Goal: Task Accomplishment & Management: Manage account settings

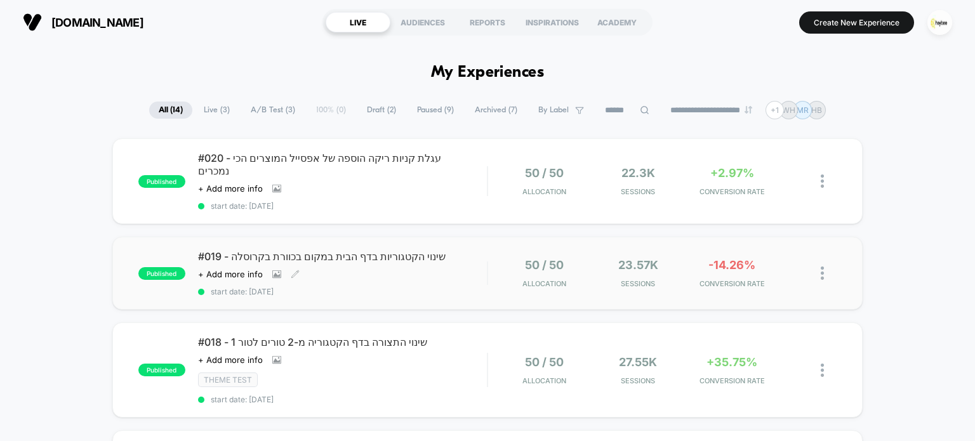
click at [418, 260] on div "#019 - שינוי הקטגוריות בדף הבית במקום בכוורת בקרוסלה Click to view images Click…" at bounding box center [342, 273] width 289 height 46
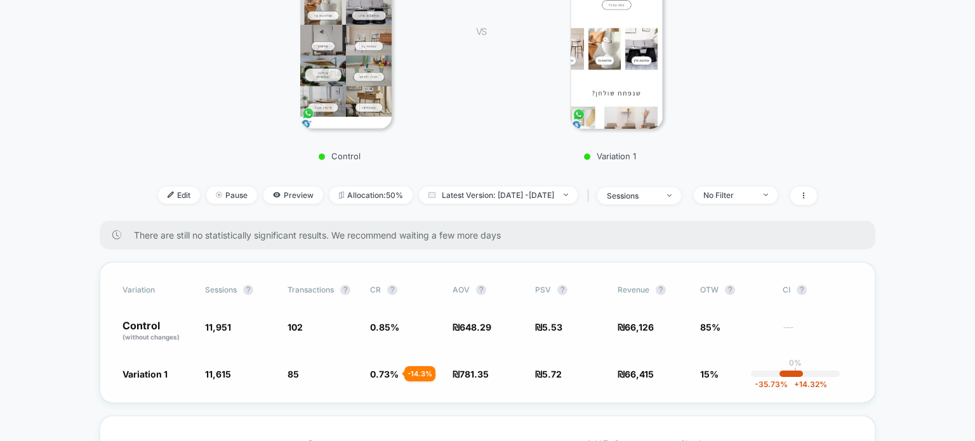
scroll to position [317, 0]
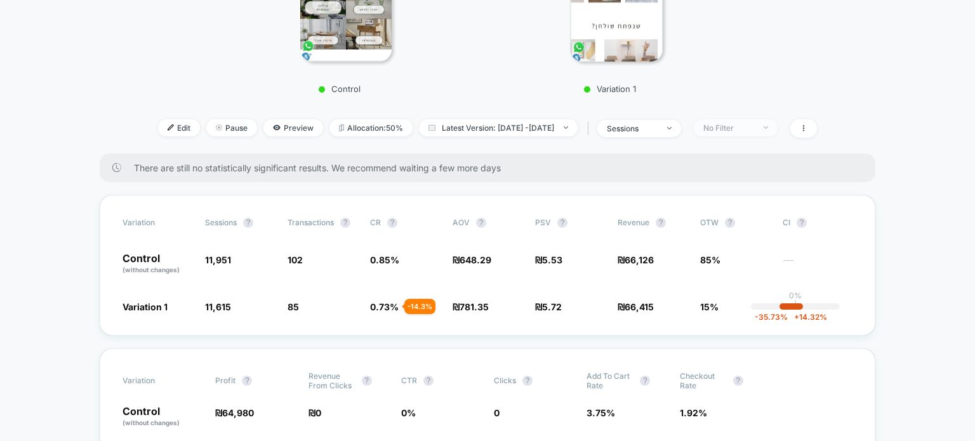
click at [764, 128] on div at bounding box center [759, 128] width 10 height 1
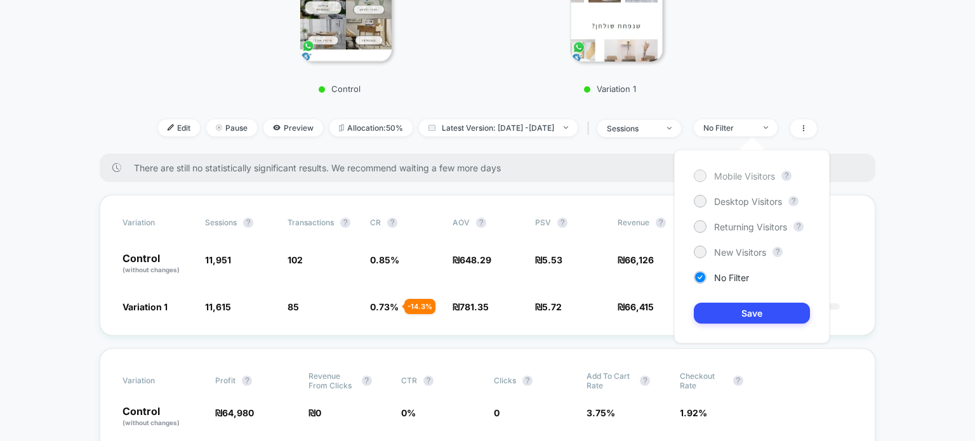
click at [762, 173] on span "Mobile Visitors" at bounding box center [744, 176] width 61 height 11
click at [770, 307] on button "Save" at bounding box center [752, 313] width 116 height 21
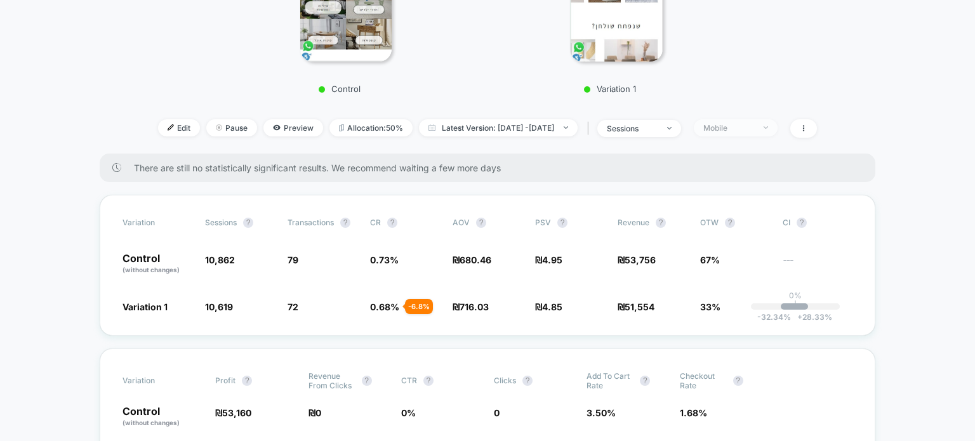
click at [754, 124] on div "Mobile" at bounding box center [728, 128] width 51 height 10
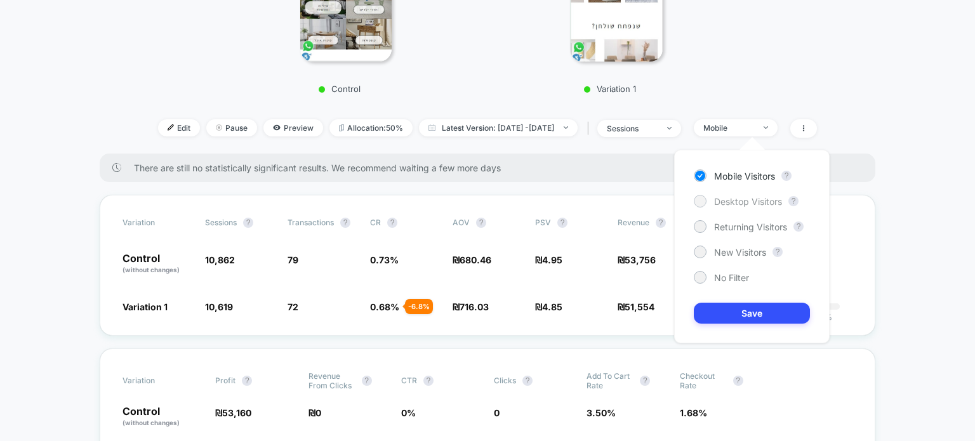
click at [748, 204] on span "Desktop Visitors" at bounding box center [748, 201] width 68 height 11
click at [743, 319] on button "Save" at bounding box center [752, 313] width 116 height 21
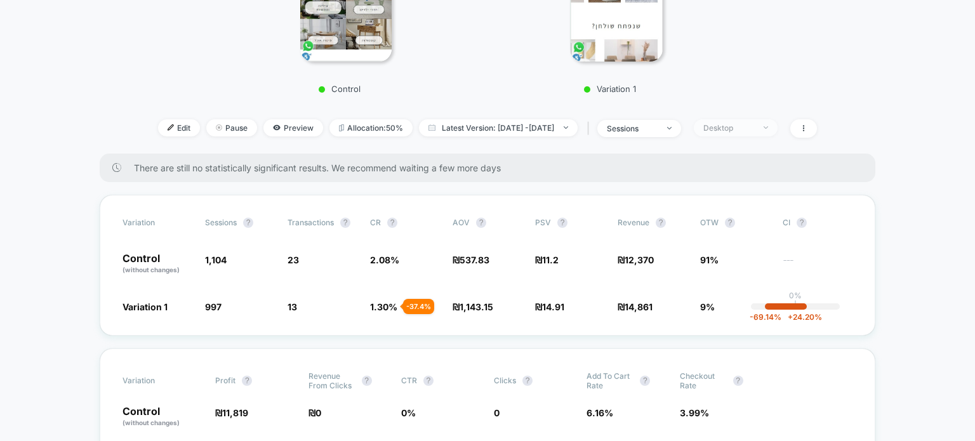
click at [743, 122] on span "Desktop" at bounding box center [736, 127] width 84 height 17
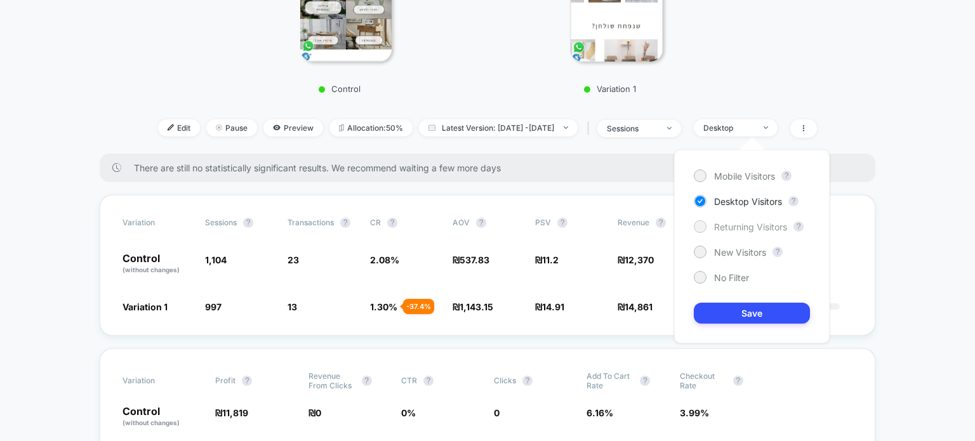
click at [734, 228] on span "Returning Visitors" at bounding box center [750, 227] width 73 height 11
click at [737, 314] on button "Save" at bounding box center [752, 313] width 116 height 21
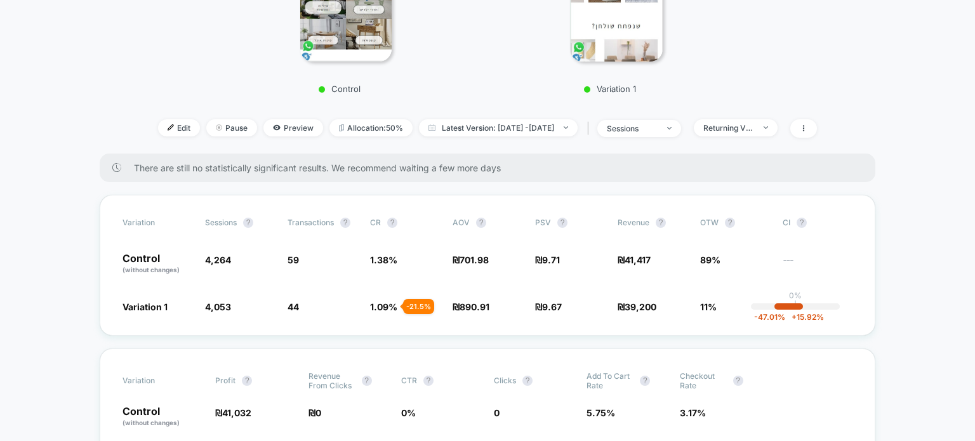
drag, startPoint x: 748, startPoint y: 129, endPoint x: 750, endPoint y: 136, distance: 7.9
click at [748, 130] on div "Returning Visitors" at bounding box center [728, 128] width 51 height 10
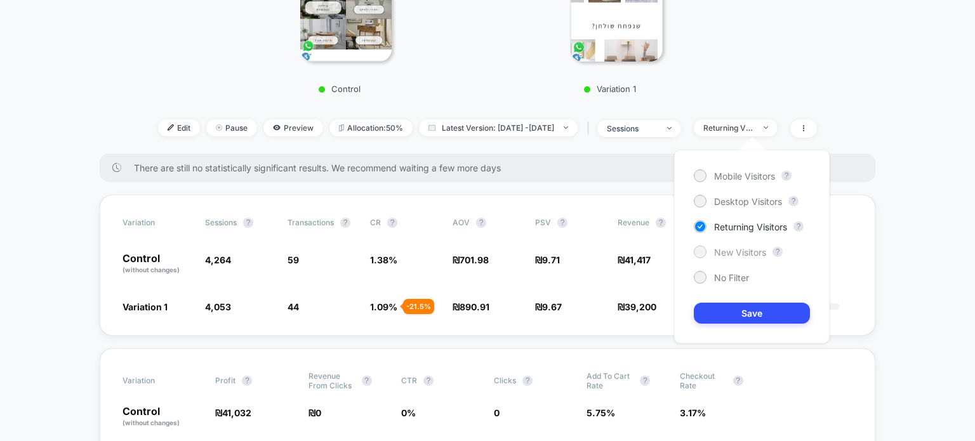
drag, startPoint x: 744, startPoint y: 251, endPoint x: 757, endPoint y: 295, distance: 45.0
click at [744, 253] on span "New Visitors" at bounding box center [740, 252] width 52 height 11
click at [762, 313] on button "Save" at bounding box center [752, 313] width 116 height 21
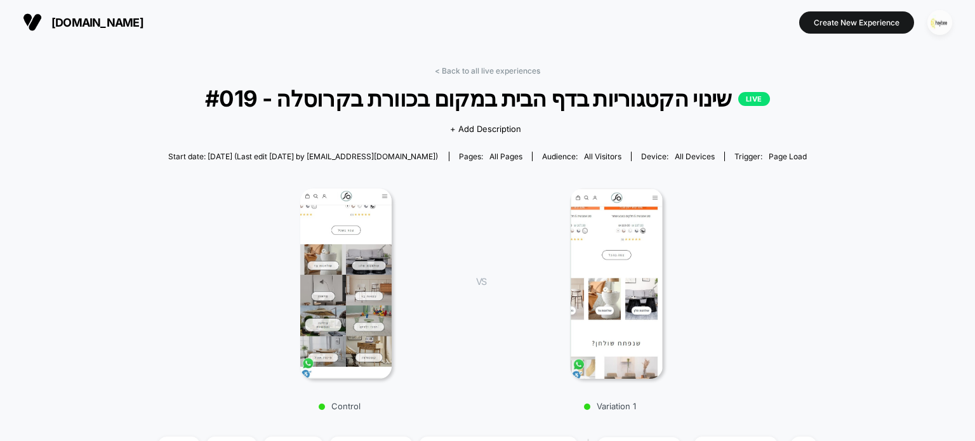
click at [938, 23] on img "button" at bounding box center [940, 22] width 25 height 25
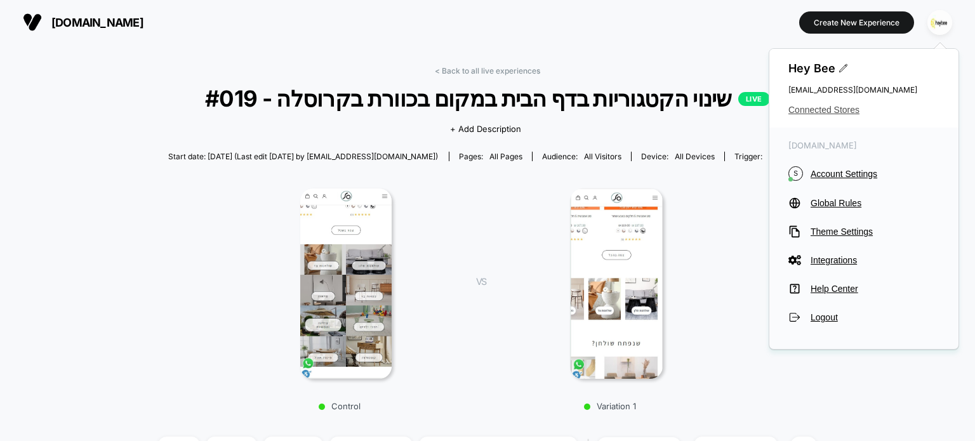
click at [845, 114] on span "Connected Stores" at bounding box center [863, 110] width 151 height 10
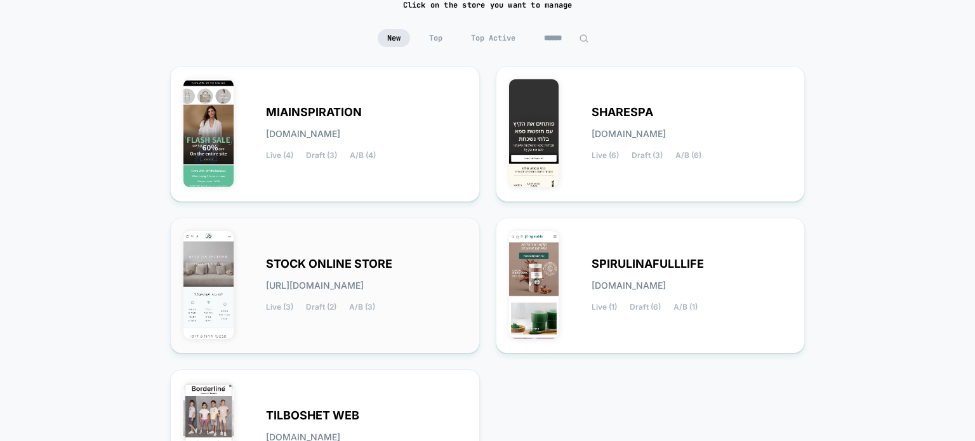
scroll to position [127, 0]
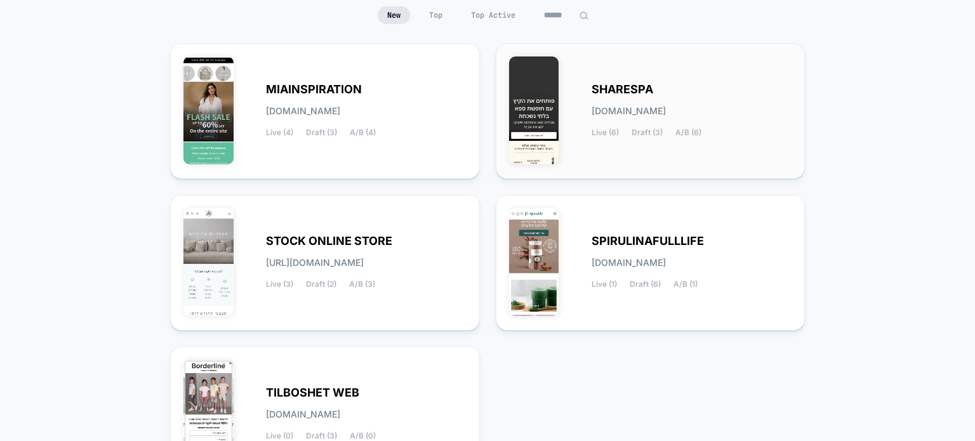
click at [629, 58] on div "SHARESPA sharespa.myshopify.com Live (6) Draft (3) A/B (6)" at bounding box center [650, 111] width 283 height 109
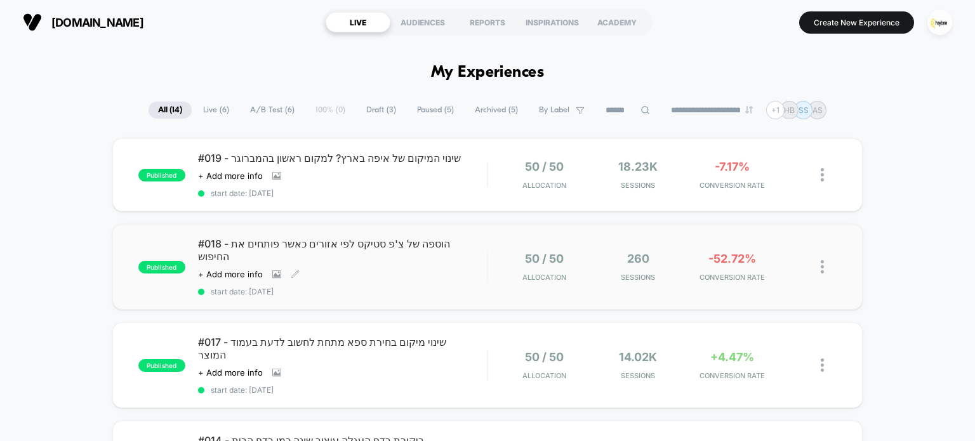
click at [407, 255] on div "#018 - הוספה של צ'פ סטיקס לפי אזורים כאשר פותחים את החיפוש Click to view images…" at bounding box center [342, 266] width 289 height 59
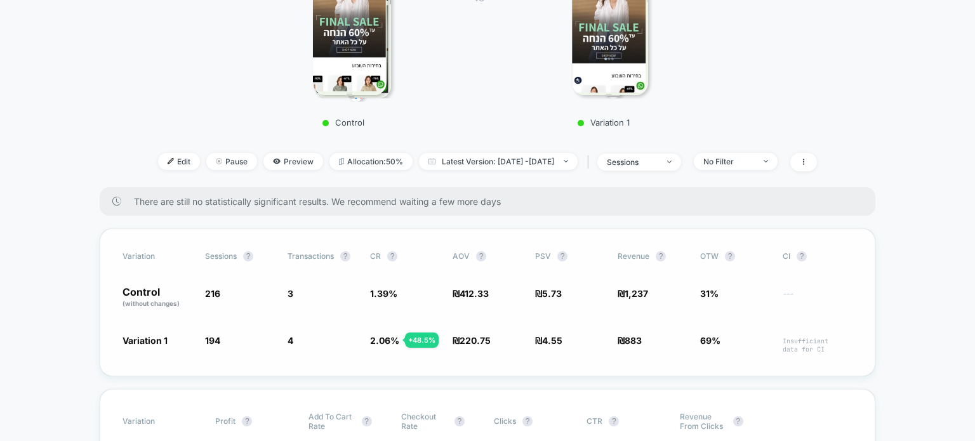
scroll to position [317, 0]
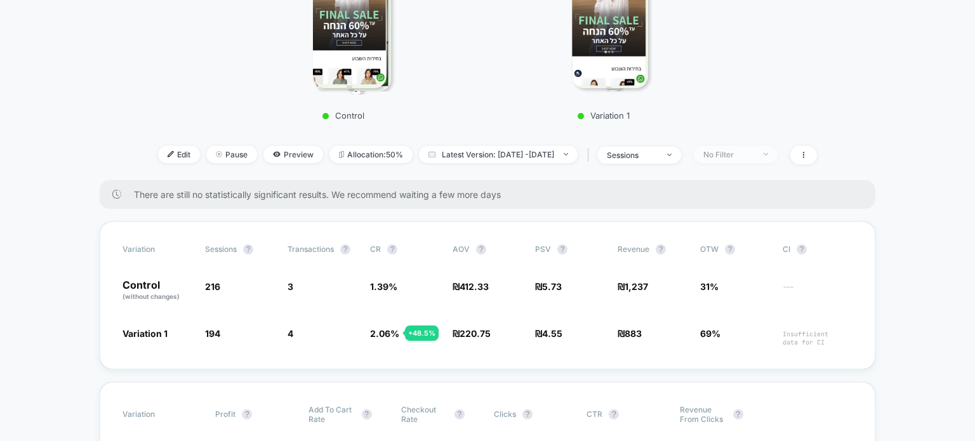
click at [769, 146] on span "No Filter" at bounding box center [736, 154] width 84 height 17
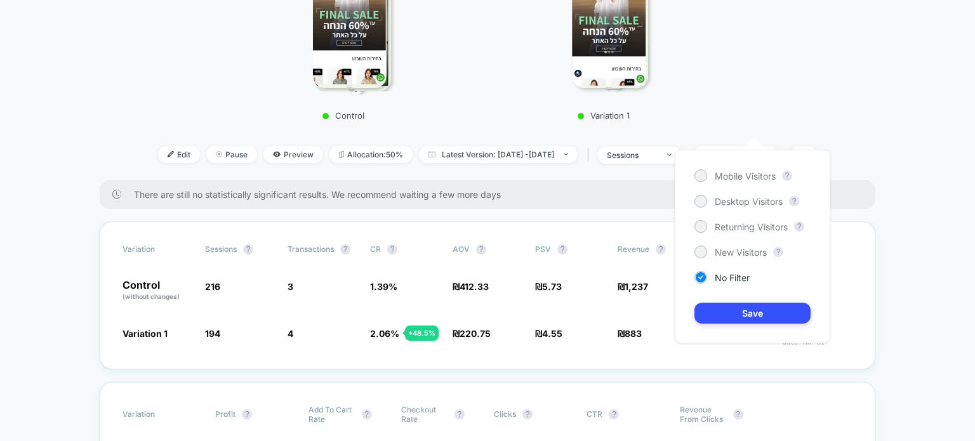
click at [755, 208] on div "Mobile Visitors ? Desktop Visitors ? Returning Visitors ? New Visitors ? No Fil…" at bounding box center [753, 247] width 156 height 194
drag, startPoint x: 767, startPoint y: 171, endPoint x: 761, endPoint y: 189, distance: 19.3
click at [767, 174] on span "Mobile Visitors" at bounding box center [745, 176] width 61 height 11
click at [755, 207] on div "Desktop Visitors" at bounding box center [739, 201] width 88 height 13
click at [772, 321] on button "Save" at bounding box center [753, 313] width 116 height 21
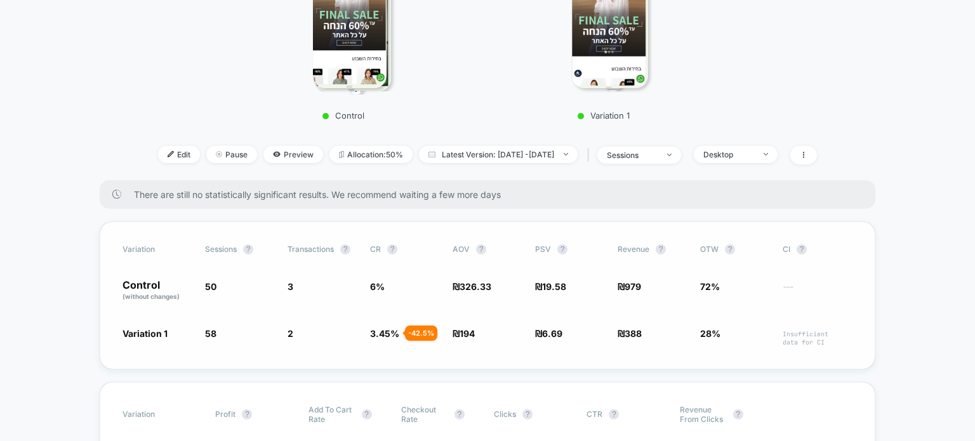
click at [787, 283] on span "---" at bounding box center [818, 292] width 70 height 18
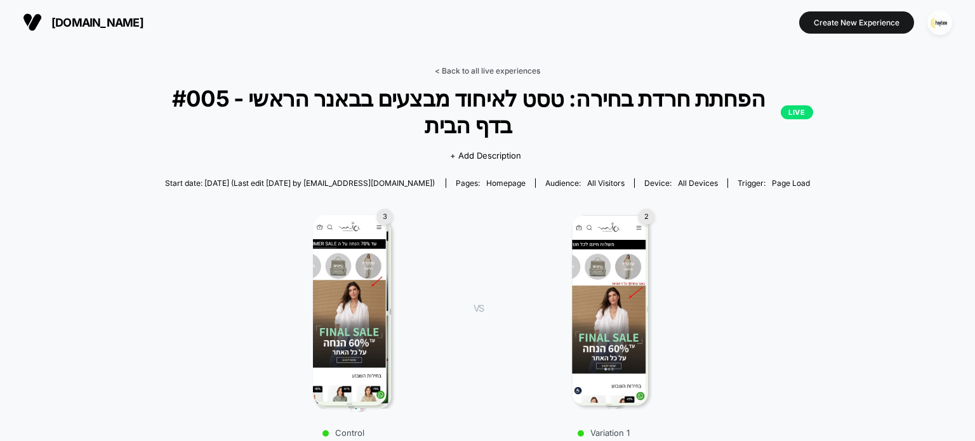
click at [488, 70] on link "< Back to all live experiences" at bounding box center [487, 71] width 105 height 10
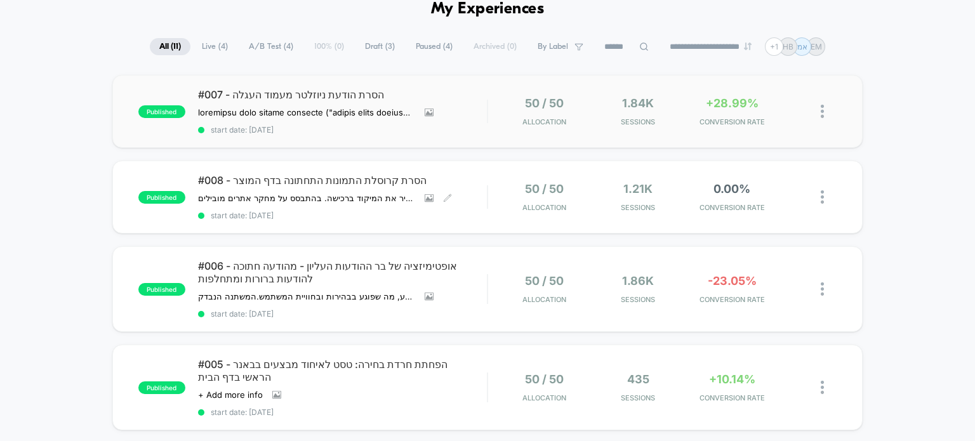
scroll to position [127, 0]
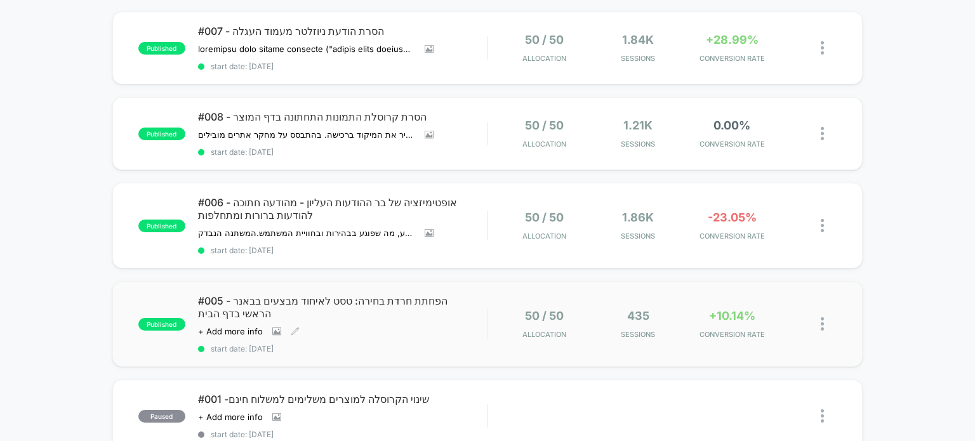
click at [441, 315] on div "#005 - הפחתת חרדת בחירה: טסט לאיחוד מבצעים בבאנר הראשי בדף הבית Click to view i…" at bounding box center [342, 324] width 289 height 59
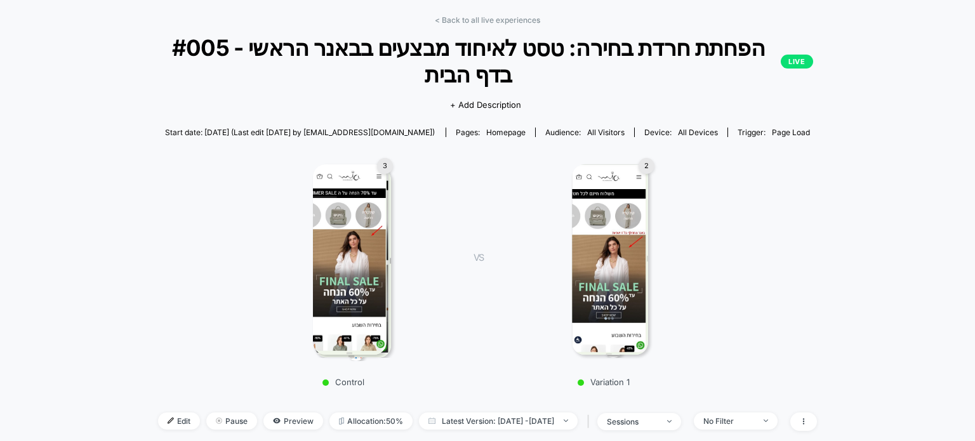
scroll to position [254, 0]
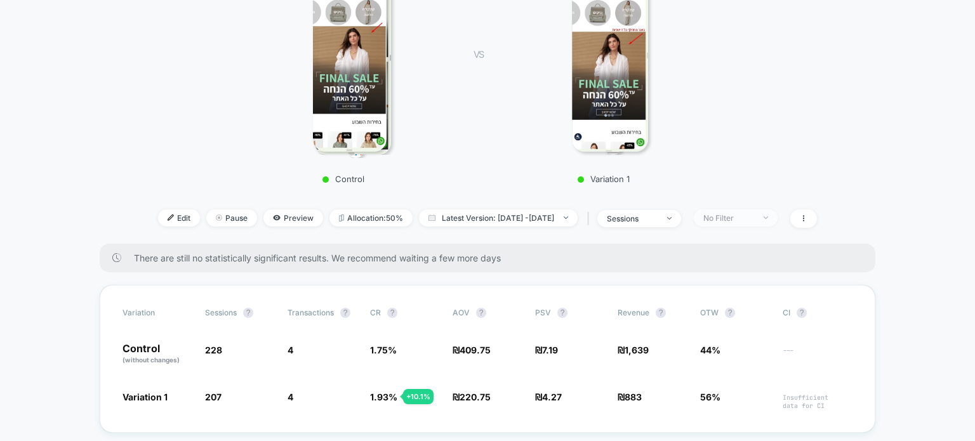
click at [778, 210] on span "No Filter" at bounding box center [736, 218] width 84 height 17
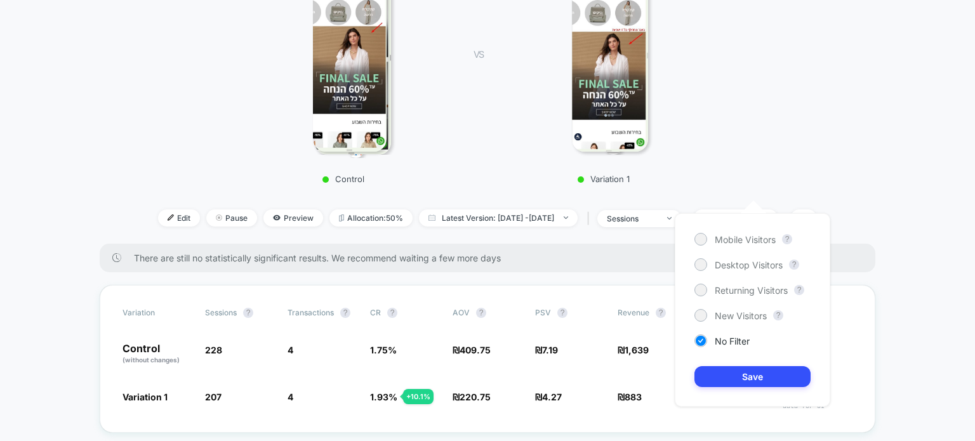
click at [736, 271] on div "Mobile Visitors ? Desktop Visitors ? Returning Visitors ? New Visitors ? No Fil…" at bounding box center [753, 310] width 156 height 194
click at [736, 262] on span "Desktop Visitors" at bounding box center [749, 265] width 68 height 11
click at [750, 371] on button "Save" at bounding box center [753, 376] width 116 height 21
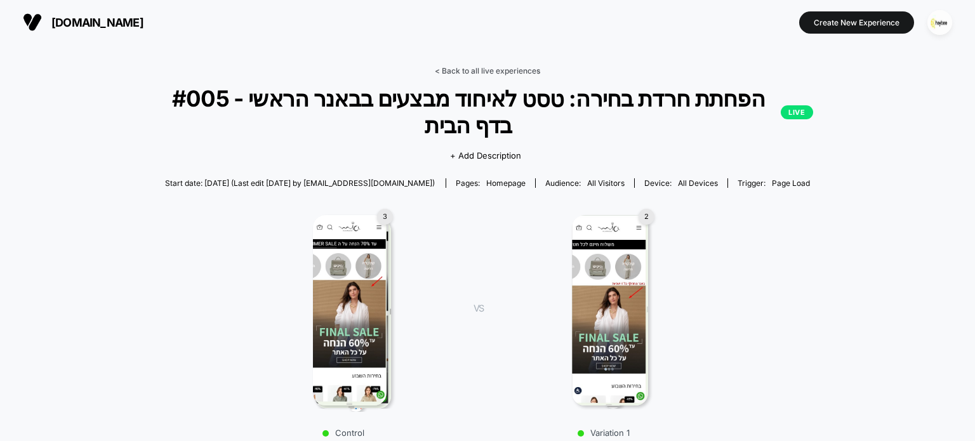
click at [503, 72] on link "< Back to all live experiences" at bounding box center [487, 71] width 105 height 10
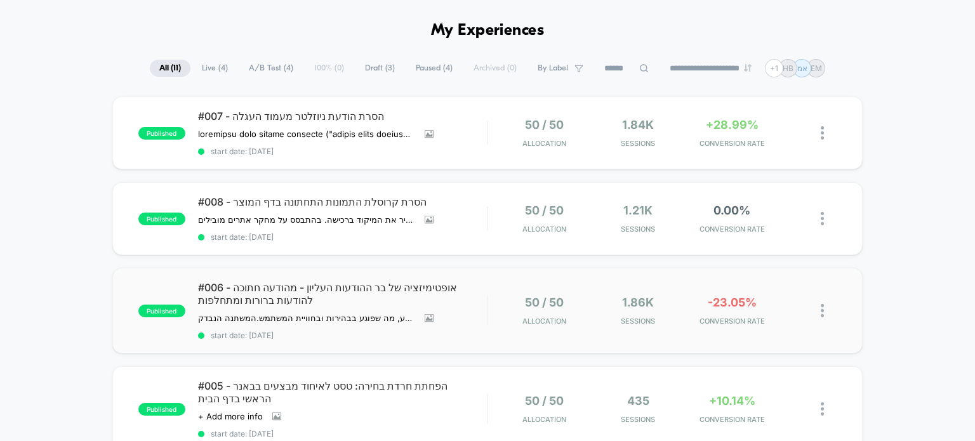
scroll to position [63, 0]
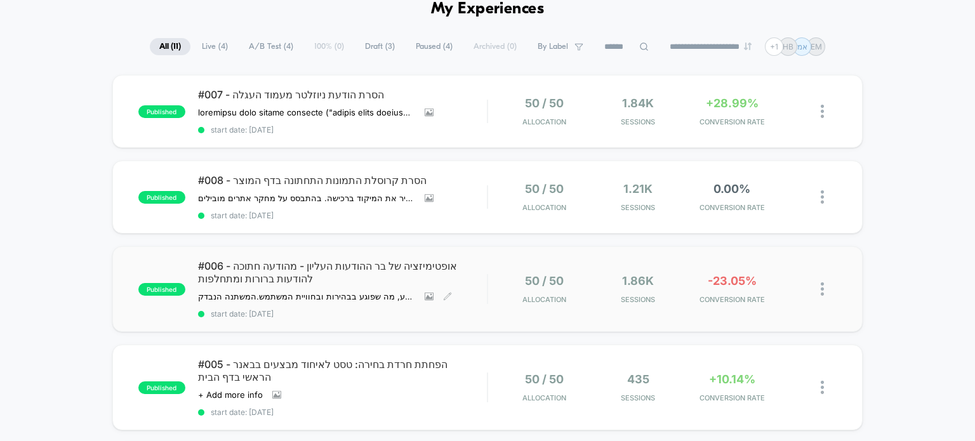
click at [340, 270] on span "#006 - אופטימיזציה של בר ההודעות העליון - מהודעה חתוכה להודעות ברורות ומתחלפות" at bounding box center [342, 272] width 289 height 25
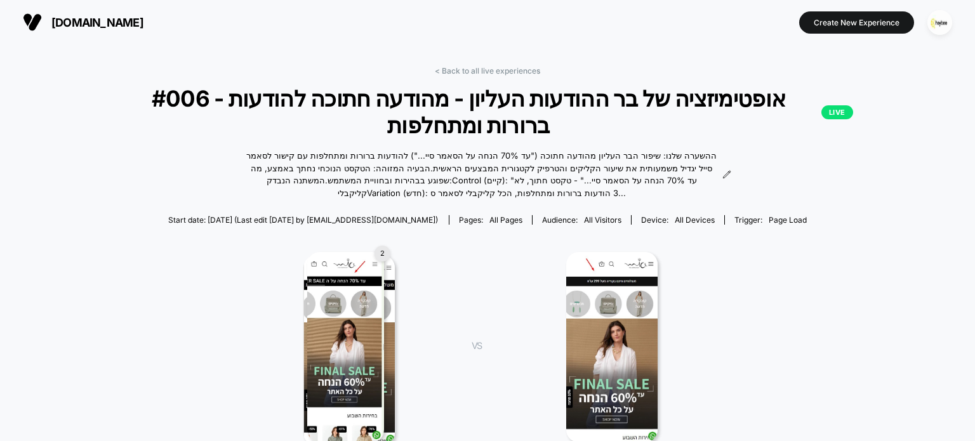
click at [505, 74] on link "< Back to all live experiences" at bounding box center [487, 71] width 105 height 10
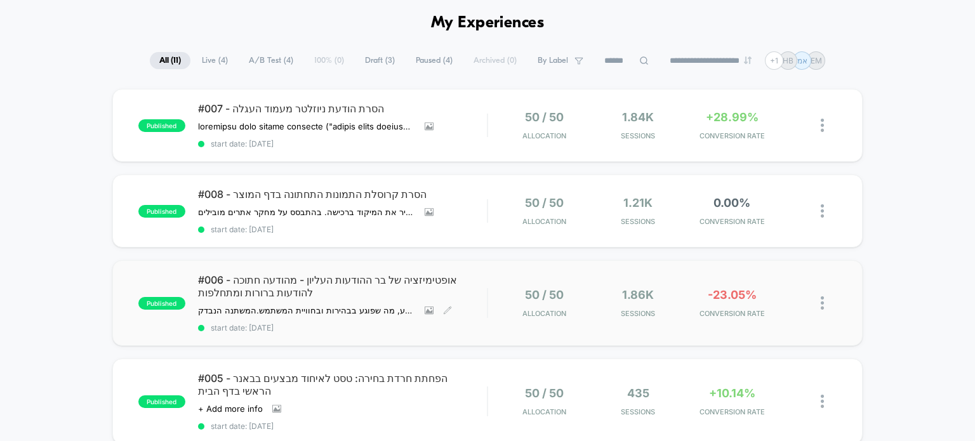
scroll to position [63, 0]
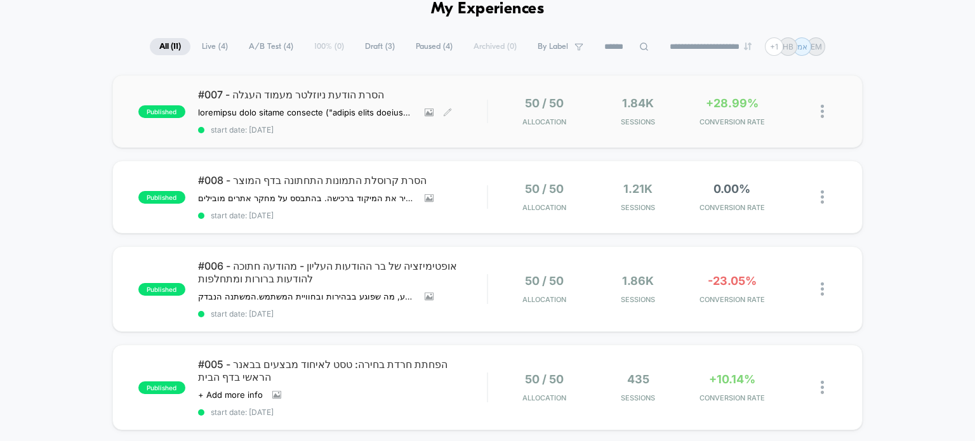
click at [367, 96] on span "#007 - הסרת הודעת ניוזלטר מעמוד העגלה" at bounding box center [342, 94] width 289 height 13
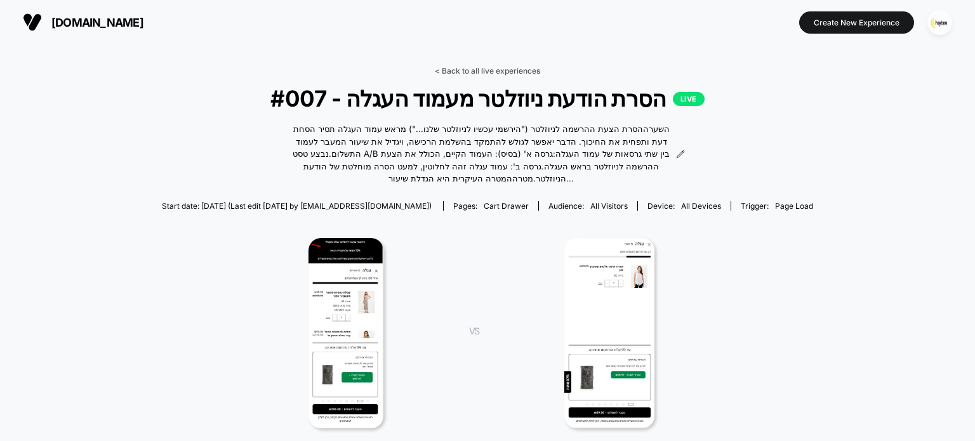
click at [486, 69] on link "< Back to all live experiences" at bounding box center [487, 71] width 105 height 10
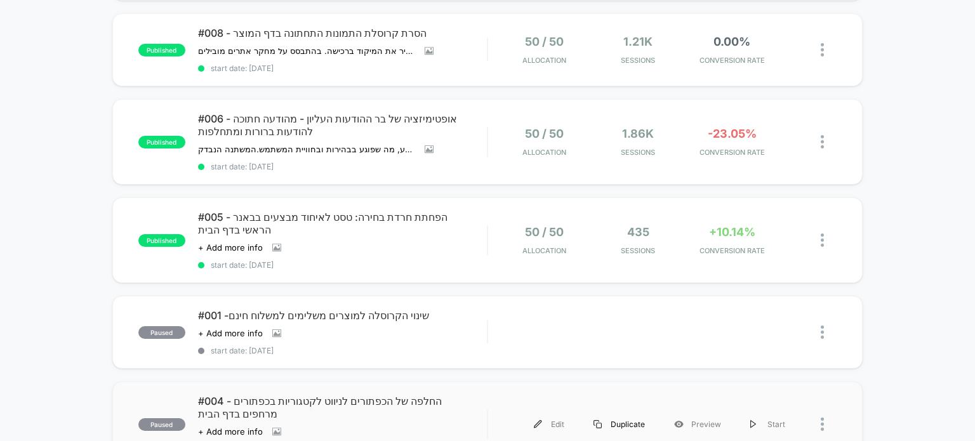
scroll to position [127, 0]
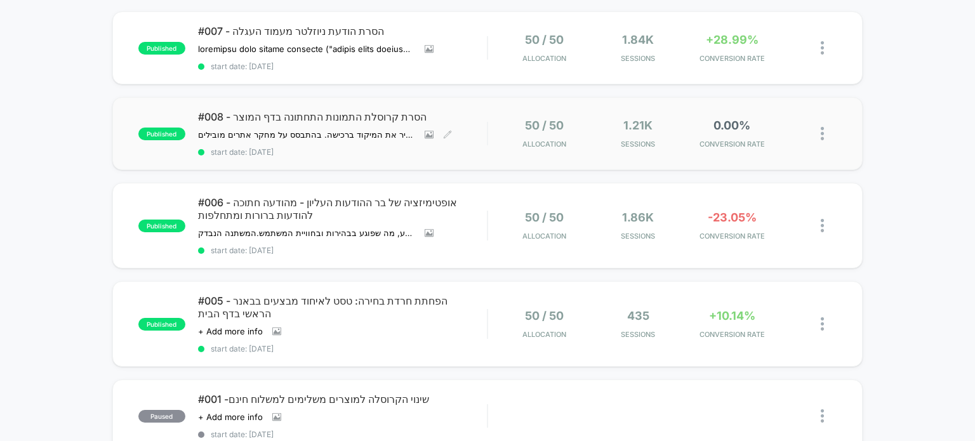
click at [340, 116] on span "#008 - הסרת קרוסלת התמונות התחתונה בדף המוצר" at bounding box center [342, 116] width 289 height 13
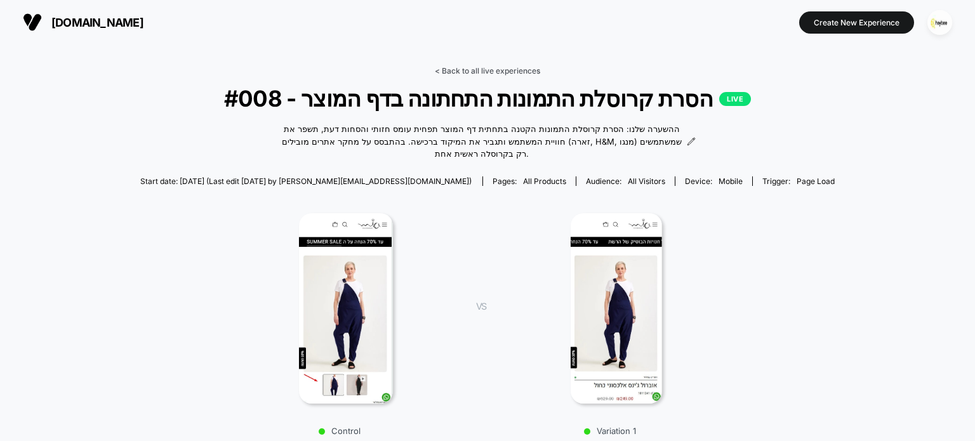
click at [482, 68] on link "< Back to all live experiences" at bounding box center [487, 71] width 105 height 10
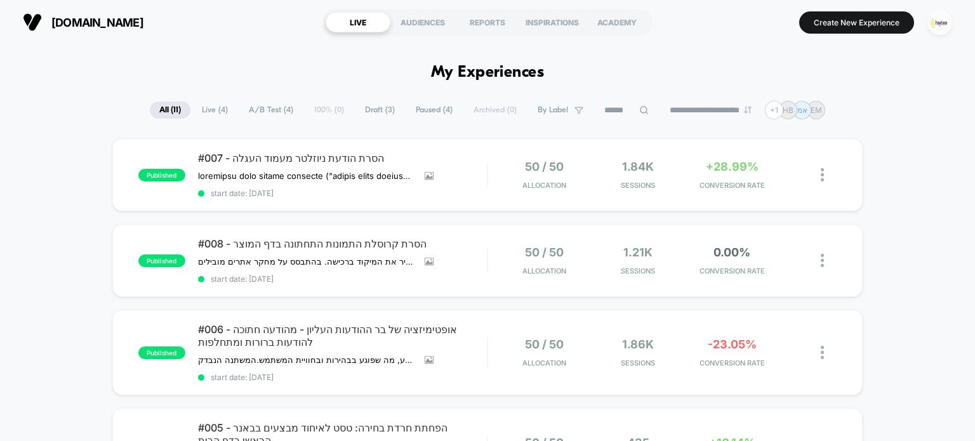
click at [945, 29] on img "button" at bounding box center [940, 22] width 25 height 25
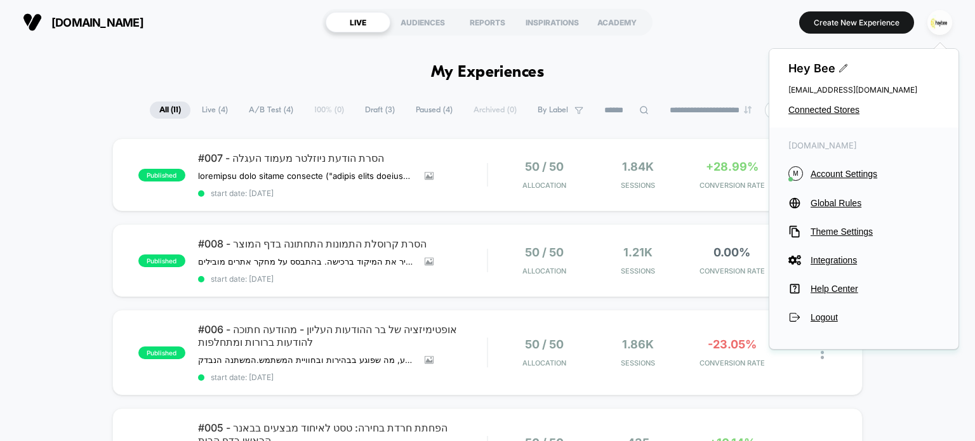
click at [832, 101] on div "Hey Bee cro@ab-test.io Connected Stores" at bounding box center [863, 88] width 189 height 79
click at [832, 111] on span "Connected Stores" at bounding box center [863, 110] width 151 height 10
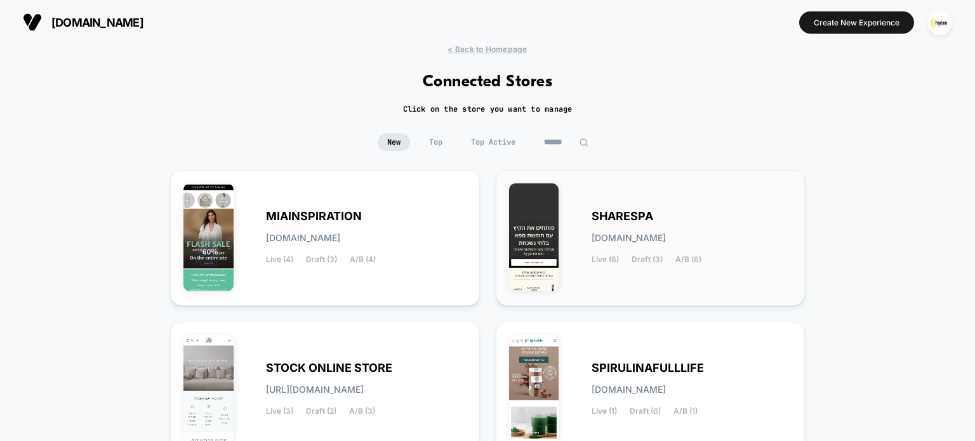
click at [693, 227] on div "SHARESPA sharespa.myshopify.com Live (6) Draft (3) A/B (6)" at bounding box center [692, 238] width 201 height 52
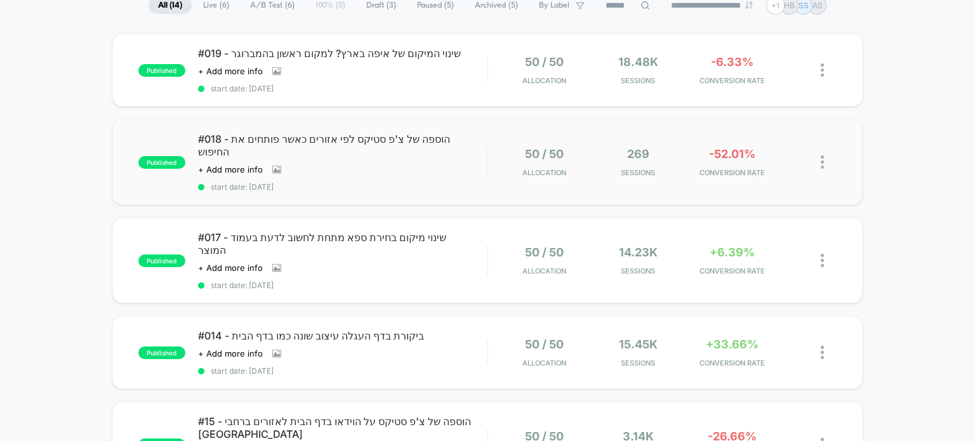
scroll to position [127, 0]
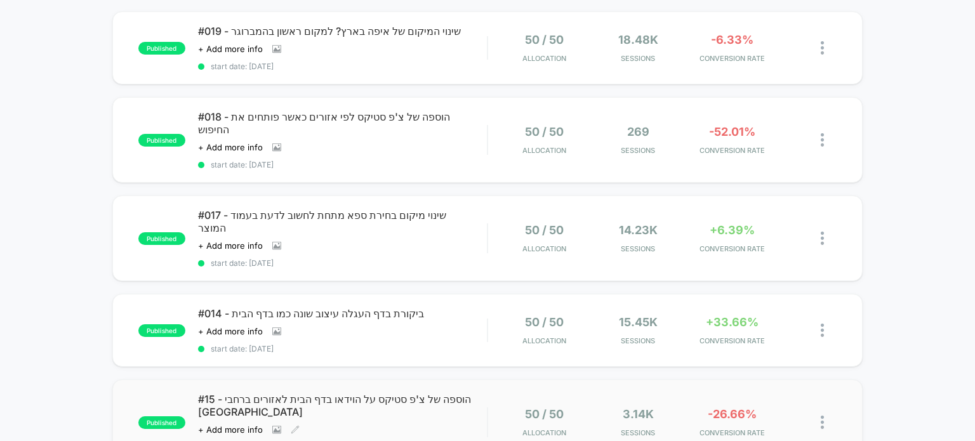
click at [406, 393] on div "#15 - הוספה של צ'פ סטיקס על הוידאו בדף הבית לאזורים ברחבי הארץ Click to view im…" at bounding box center [342, 422] width 289 height 59
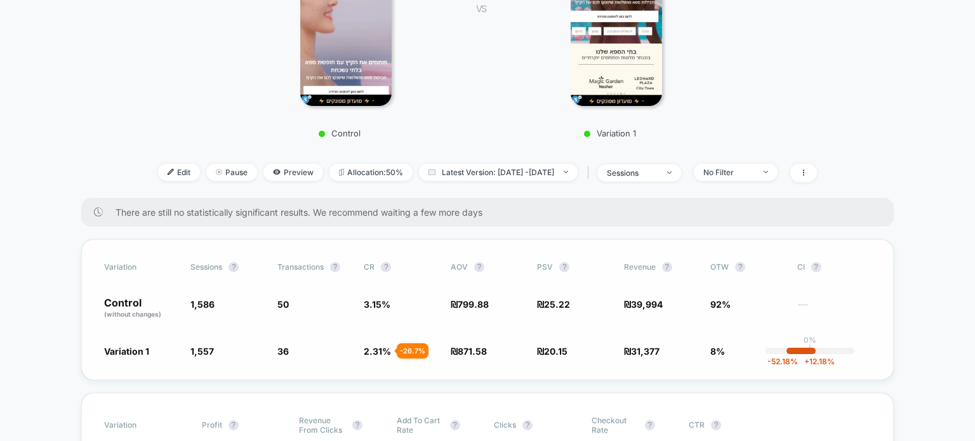
scroll to position [317, 0]
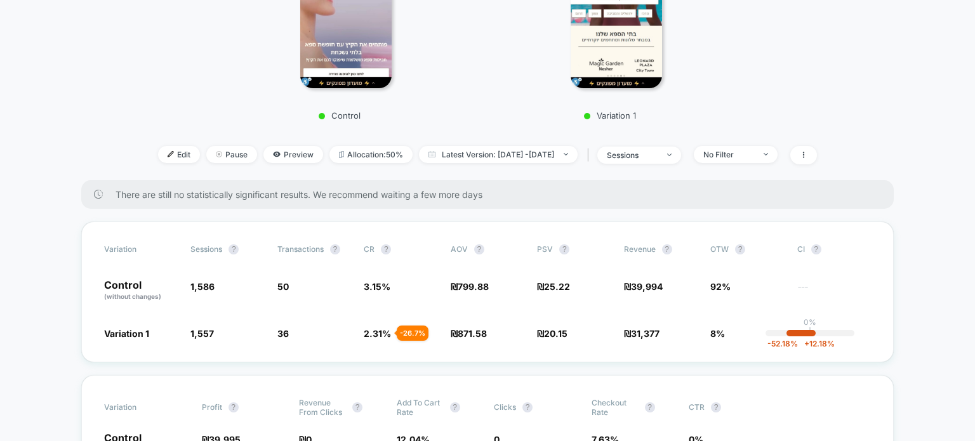
click at [775, 146] on div "Edit Pause Preview Allocation: 50% Latest Version: Aug 31, 2025 - Sep 4, 2025 |…" at bounding box center [487, 155] width 813 height 18
click at [754, 150] on div "No Filter" at bounding box center [728, 155] width 51 height 10
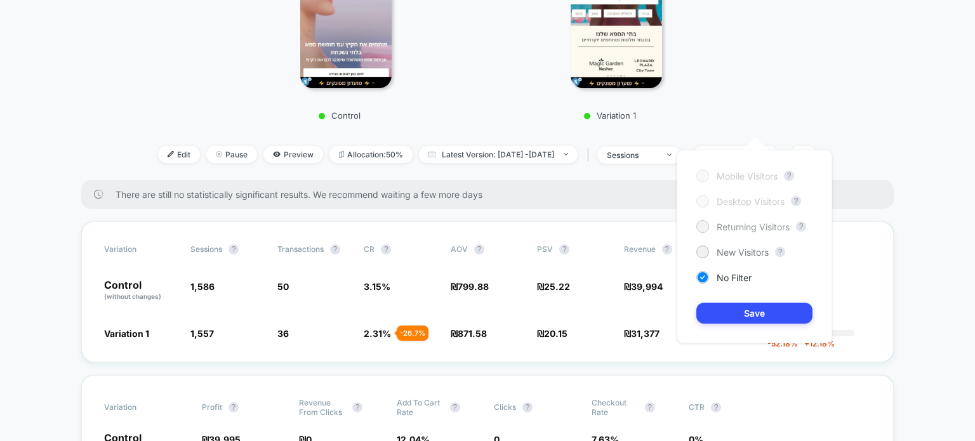
click at [734, 226] on span "Returning Visitors" at bounding box center [753, 227] width 73 height 11
drag, startPoint x: 772, startPoint y: 310, endPoint x: 774, endPoint y: 319, distance: 9.1
click at [772, 312] on button "Save" at bounding box center [754, 313] width 116 height 21
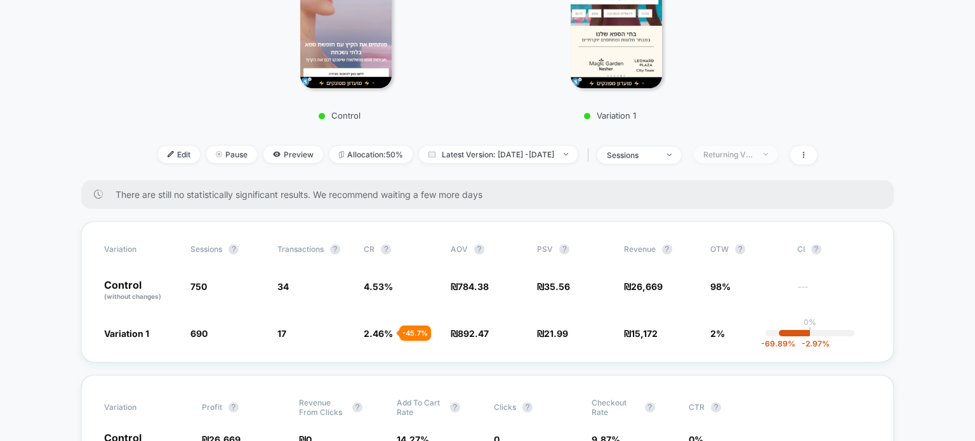
drag, startPoint x: 750, startPoint y: 119, endPoint x: 754, endPoint y: 135, distance: 16.8
click at [750, 146] on span "Returning Visitors" at bounding box center [736, 154] width 84 height 17
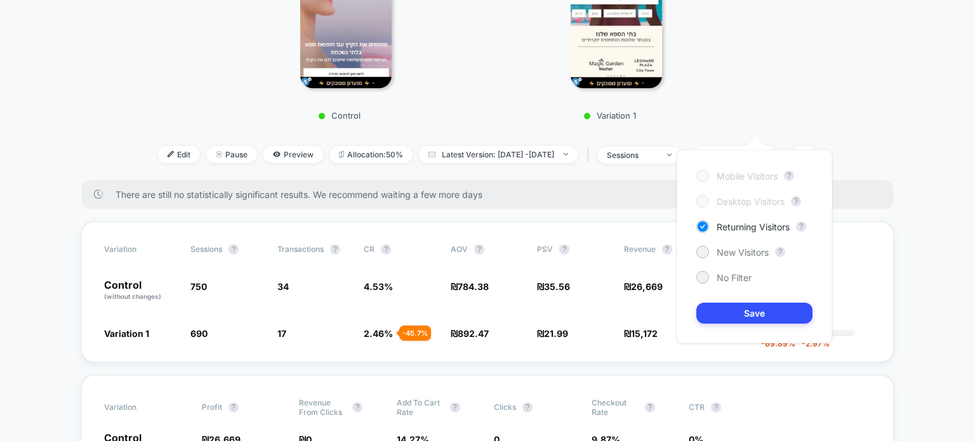
click at [757, 260] on div "Mobile Visitors ? Desktop Visitors ? Returning Visitors ? New Visitors ? No Fil…" at bounding box center [755, 247] width 156 height 194
click at [756, 255] on span "New Visitors" at bounding box center [743, 252] width 52 height 11
click at [757, 327] on div "Mobile Visitors ? Desktop Visitors ? Returning Visitors ? New Visitors ? No Fil…" at bounding box center [755, 247] width 156 height 194
click at [757, 321] on button "Save" at bounding box center [754, 313] width 116 height 21
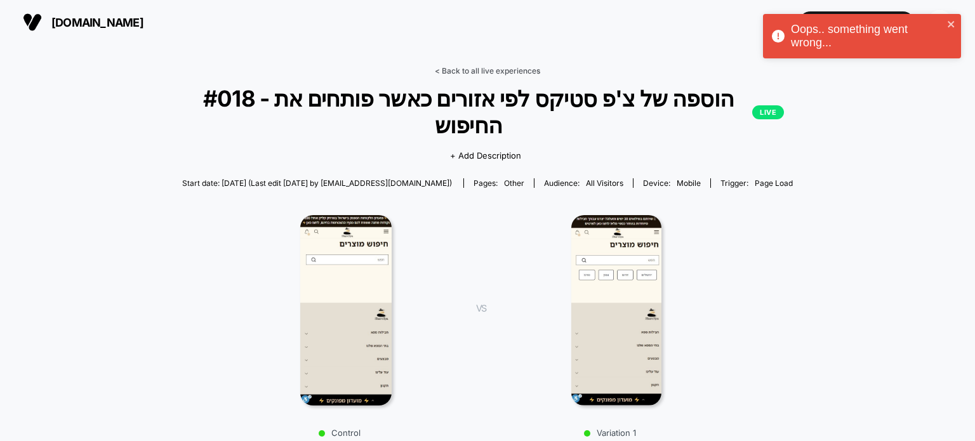
click at [460, 73] on link "< Back to all live experiences" at bounding box center [487, 71] width 105 height 10
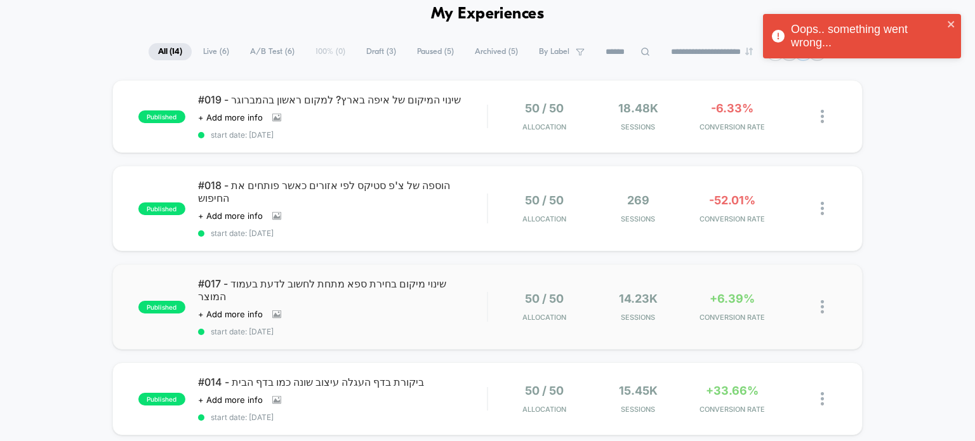
scroll to position [127, 0]
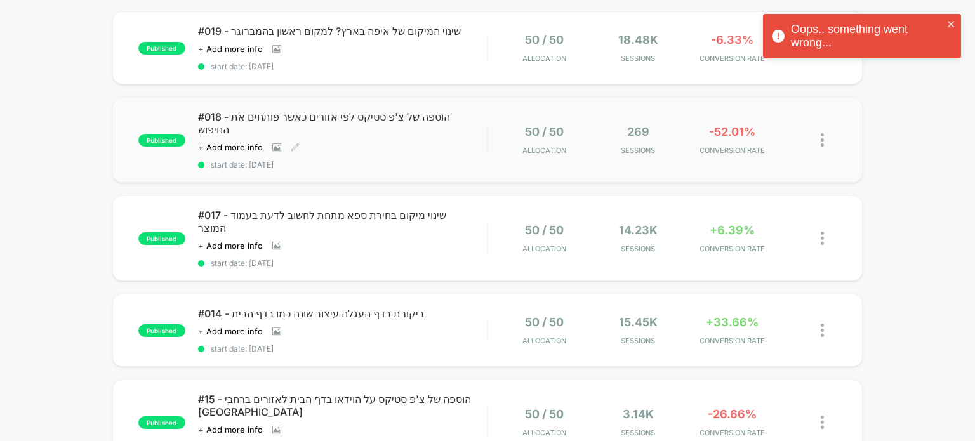
click at [389, 118] on span "#018 - הוספה של צ'פ סטיקס לפי אזורים כאשר פותחים את החיפוש" at bounding box center [342, 122] width 289 height 25
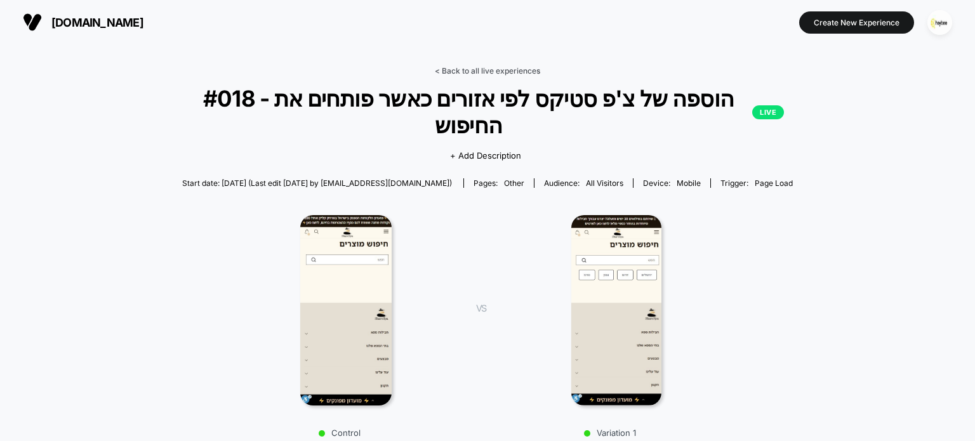
click at [491, 70] on link "< Back to all live experiences" at bounding box center [487, 71] width 105 height 10
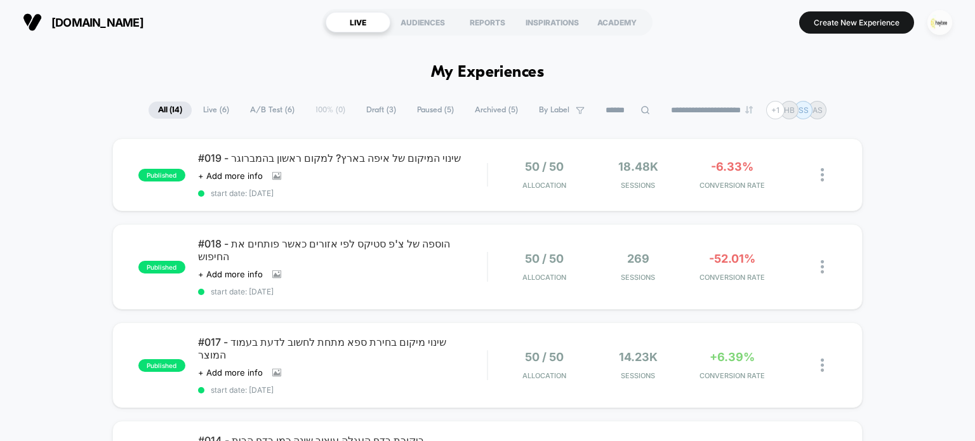
click at [938, 23] on img "button" at bounding box center [940, 22] width 25 height 25
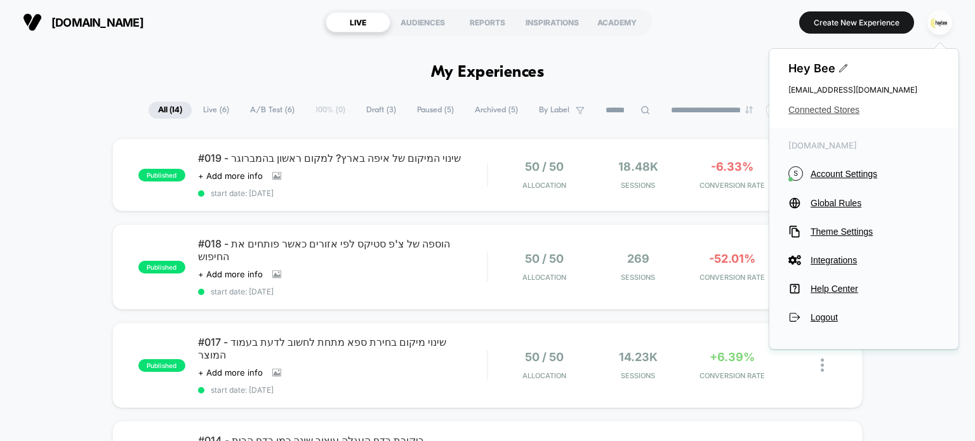
click at [806, 110] on span "Connected Stores" at bounding box center [863, 110] width 151 height 10
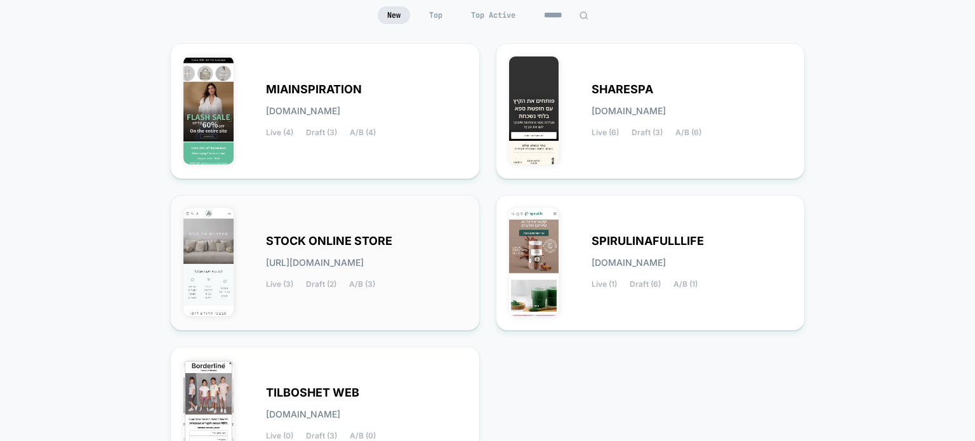
click at [323, 222] on div "STOCK ONLINE STORE [URL][DOMAIN_NAME] Live (3) Draft (2) A/B (3)" at bounding box center [324, 262] width 283 height 109
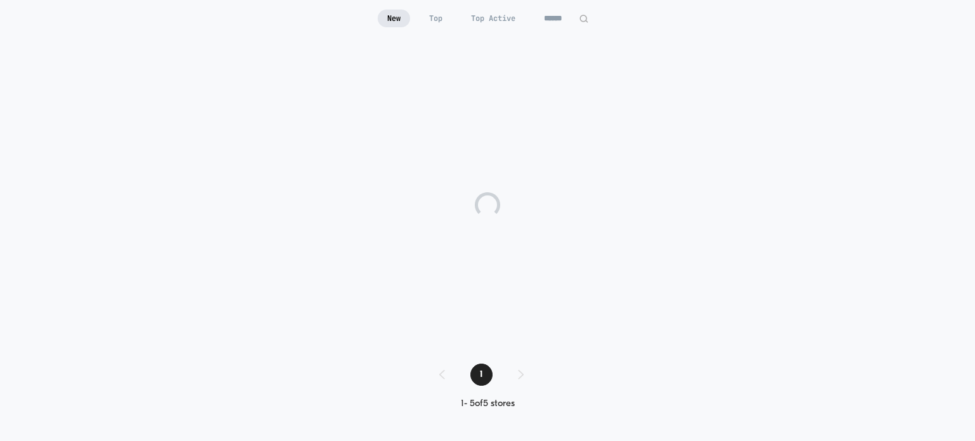
scroll to position [124, 0]
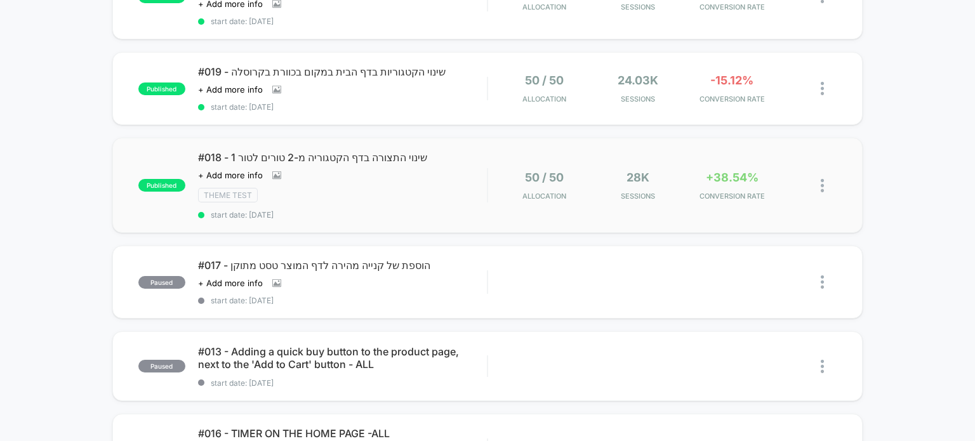
scroll to position [190, 0]
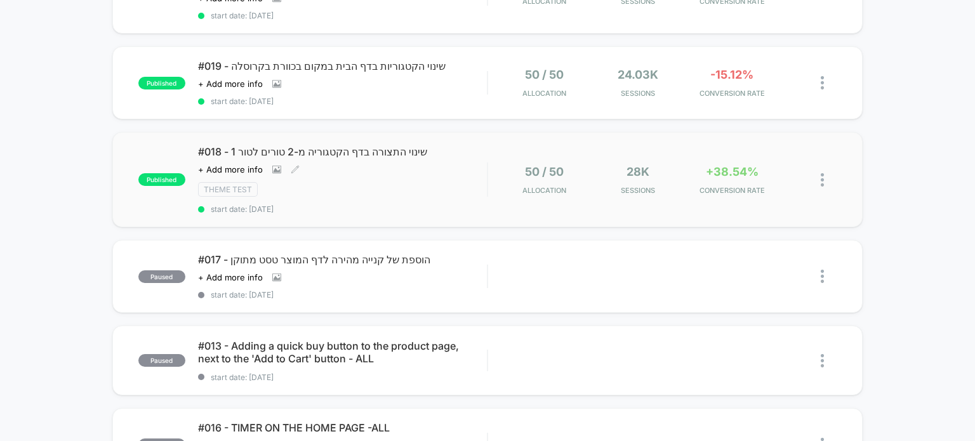
click at [439, 163] on div "#018 - שינוי התצורה בדף הקטגוריה מ-2 טורים לטור 1 Click to view images Click to…" at bounding box center [342, 179] width 289 height 69
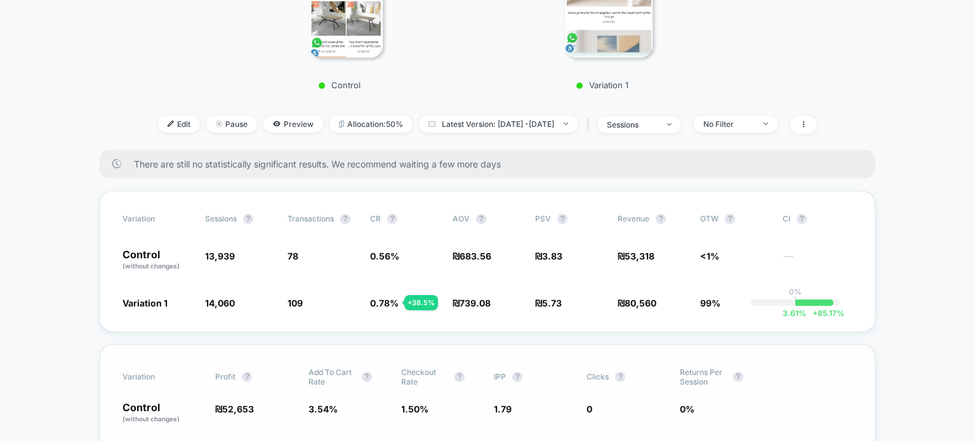
scroll to position [317, 0]
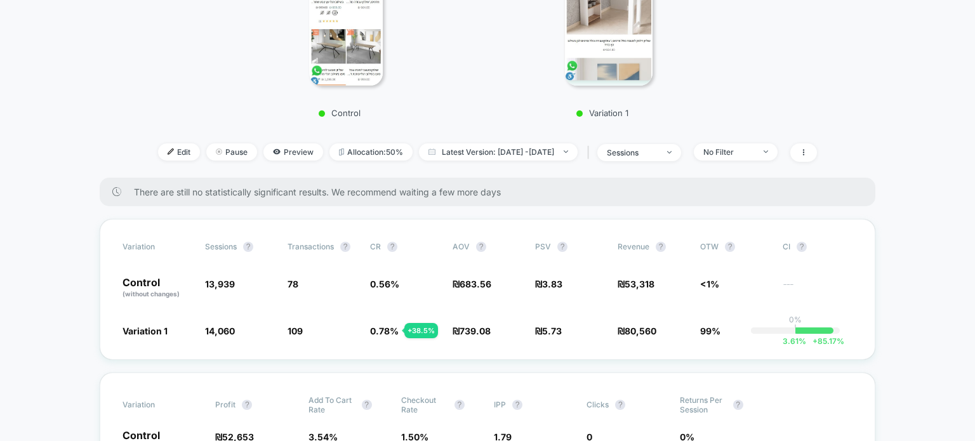
click at [117, 190] on icon at bounding box center [116, 191] width 9 height 9
click at [476, 200] on div "There are still no statistically significant results. We recommend waiting a fe…" at bounding box center [488, 192] width 776 height 29
click at [510, 192] on span "There are still no statistically significant results. We recommend waiting a fe…" at bounding box center [492, 192] width 716 height 11
click at [754, 150] on div "No Filter" at bounding box center [728, 152] width 51 height 10
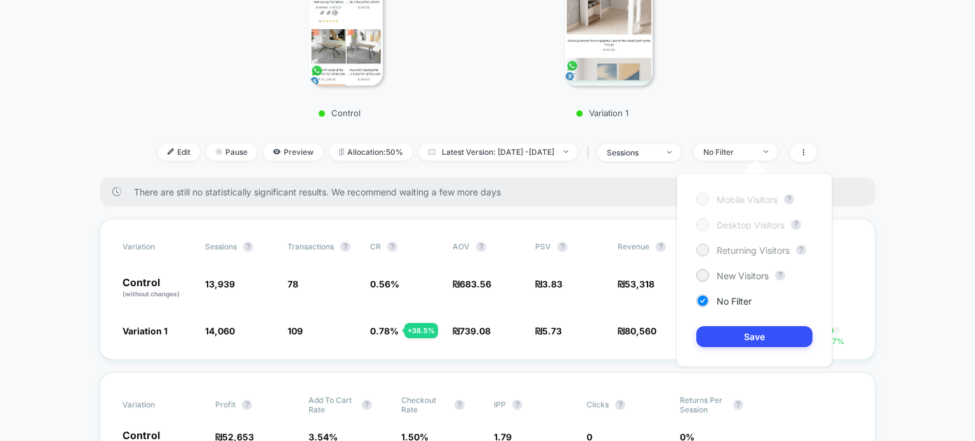
click at [745, 253] on span "Returning Visitors" at bounding box center [753, 250] width 73 height 11
click at [756, 332] on button "Save" at bounding box center [754, 336] width 116 height 21
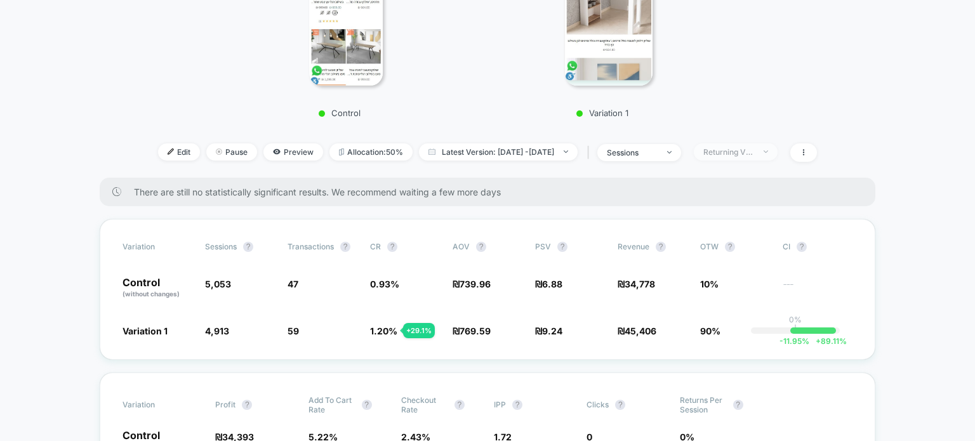
click at [752, 155] on div "Returning Visitors" at bounding box center [728, 152] width 51 height 10
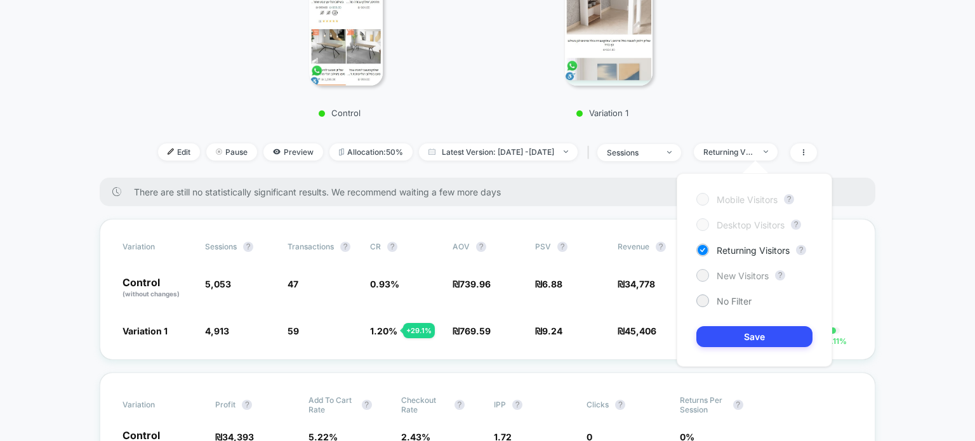
click at [744, 276] on span "New Visitors" at bounding box center [743, 275] width 52 height 11
click at [754, 341] on button "Save" at bounding box center [754, 336] width 116 height 21
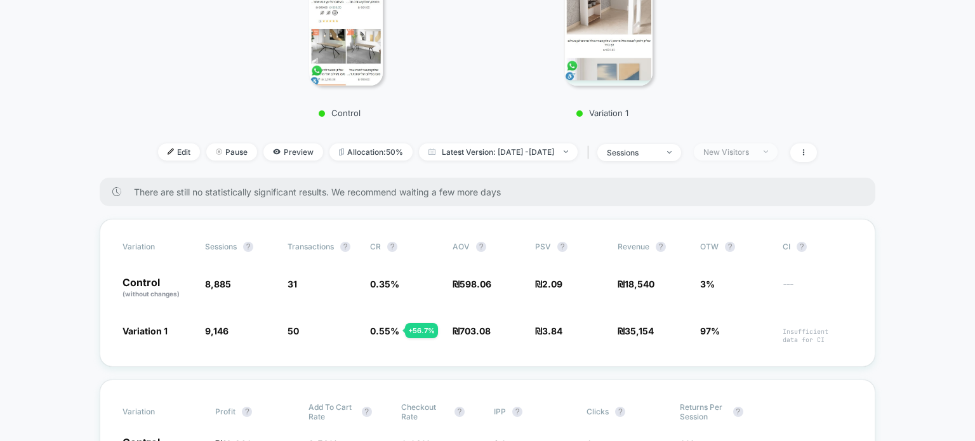
click at [754, 152] on div "New Visitors" at bounding box center [728, 152] width 51 height 10
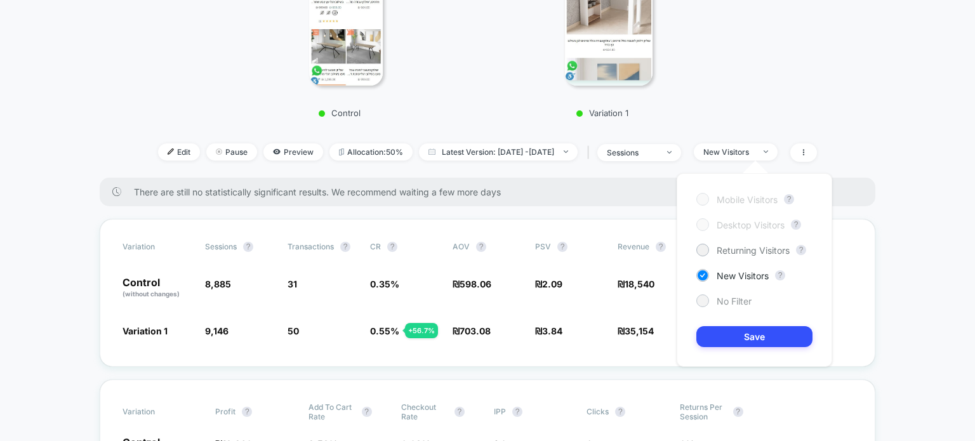
click at [749, 302] on span "No Filter" at bounding box center [734, 301] width 35 height 11
click at [749, 324] on div "Mobile Visitors ? Desktop Visitors ? Returning Visitors ? New Visitors ? No Fil…" at bounding box center [755, 270] width 156 height 194
click at [750, 333] on button "Save" at bounding box center [754, 336] width 116 height 21
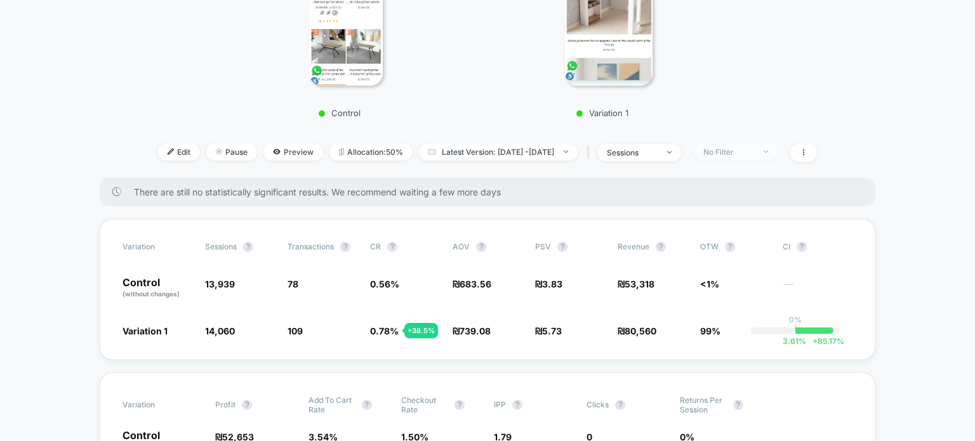
click at [754, 151] on div "No Filter" at bounding box center [728, 152] width 51 height 10
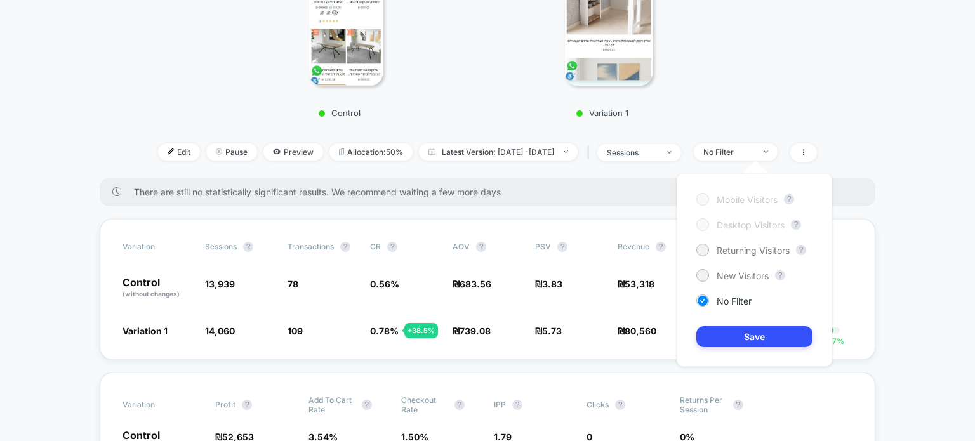
click at [759, 283] on div "Mobile Visitors ? Desktop Visitors ? Returning Visitors ? New Visitors ? No Fil…" at bounding box center [755, 270] width 156 height 194
click at [757, 279] on span "New Visitors" at bounding box center [743, 275] width 52 height 11
click at [761, 338] on button "Save" at bounding box center [754, 336] width 116 height 21
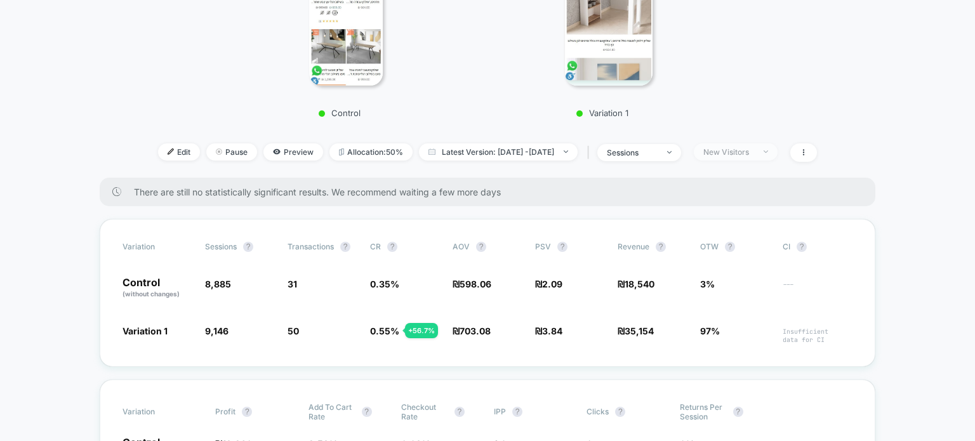
click at [754, 152] on div "New Visitors" at bounding box center [728, 152] width 51 height 10
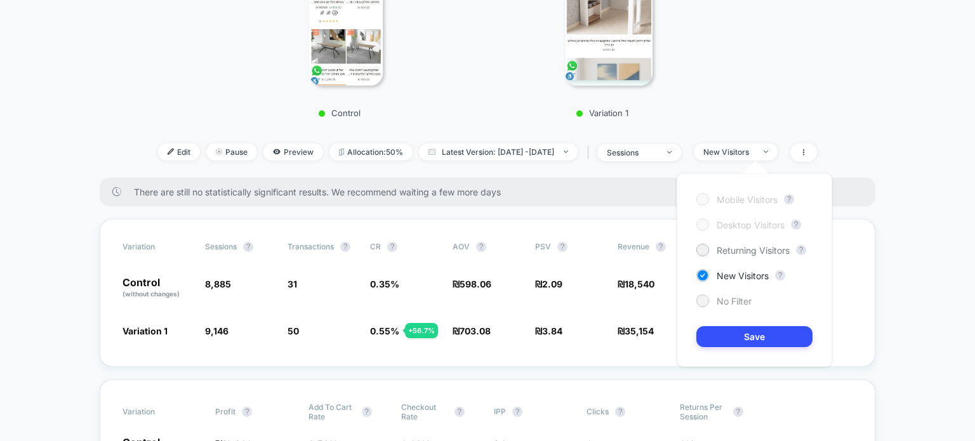
click at [739, 298] on span "No Filter" at bounding box center [734, 301] width 35 height 11
click at [752, 338] on button "Save" at bounding box center [754, 336] width 116 height 21
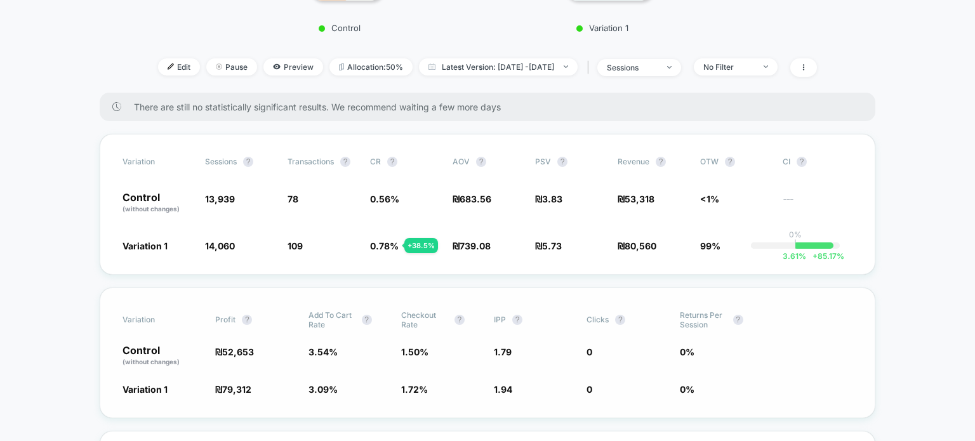
scroll to position [508, 0]
